Goal: Find specific page/section: Find specific page/section

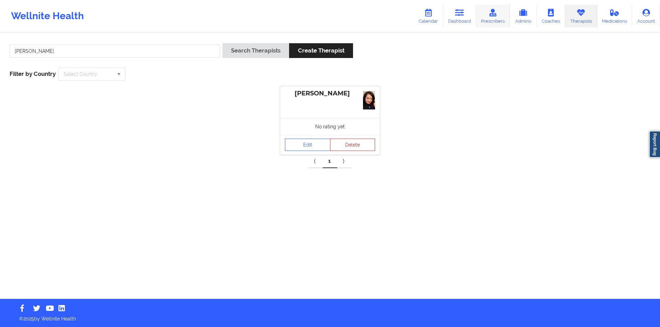
click at [495, 18] on link "Prescribers" at bounding box center [493, 16] width 34 height 23
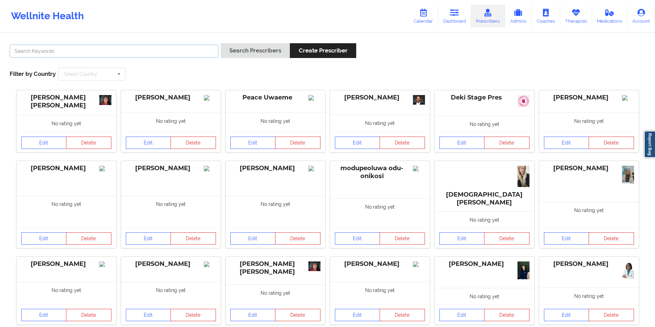
click at [136, 54] on input "text" at bounding box center [114, 51] width 209 height 13
click at [260, 50] on button "Search Prescribers" at bounding box center [255, 50] width 69 height 15
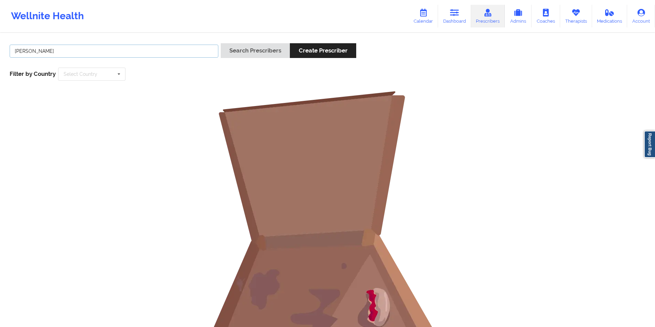
click at [70, 53] on input "[PERSON_NAME]" at bounding box center [114, 51] width 209 height 13
type input "[PERSON_NAME]"
click at [255, 53] on button "Search Prescribers" at bounding box center [255, 50] width 69 height 15
